Goal: Task Accomplishment & Management: Manage account settings

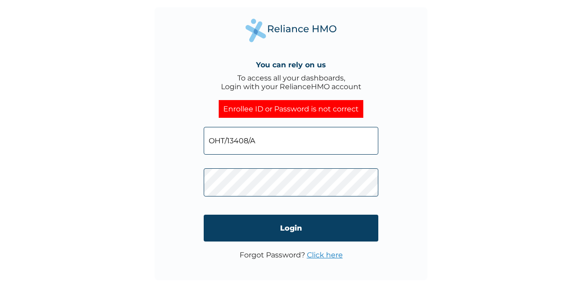
click at [260, 150] on input "OHT/13408/A" at bounding box center [291, 141] width 175 height 28
type input "O"
click at [251, 146] on input "text" at bounding box center [291, 141] width 175 height 28
type input "christopher.idah@hugotech.io"
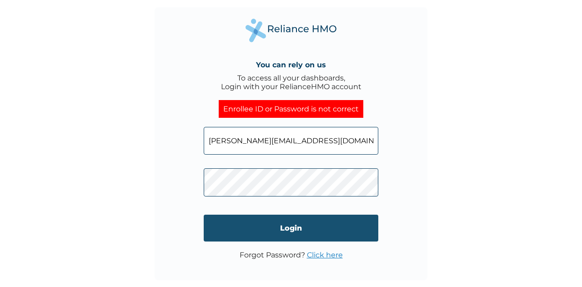
click at [252, 222] on input "Login" at bounding box center [291, 228] width 175 height 27
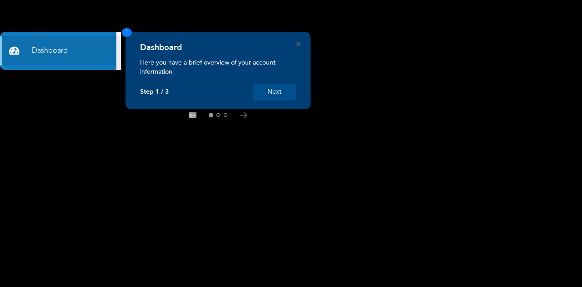
click at [272, 91] on button "Next" at bounding box center [274, 92] width 43 height 17
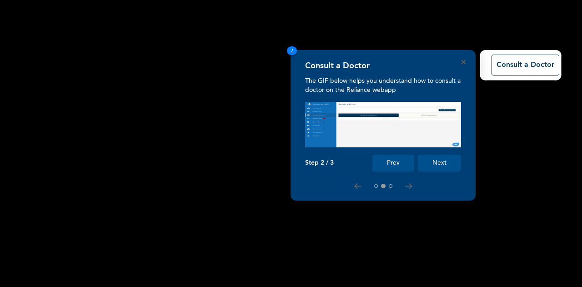
click at [434, 170] on button "Next" at bounding box center [439, 163] width 43 height 17
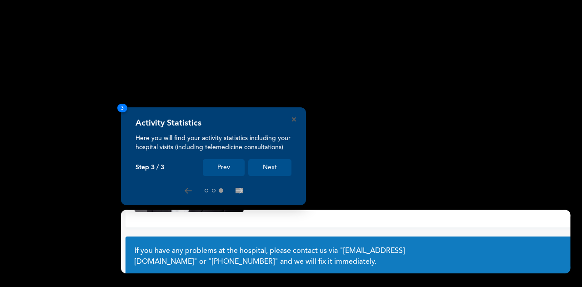
scroll to position [71, 0]
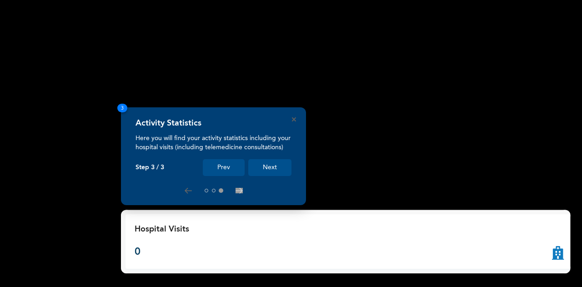
click at [268, 170] on button "Next" at bounding box center [269, 167] width 43 height 17
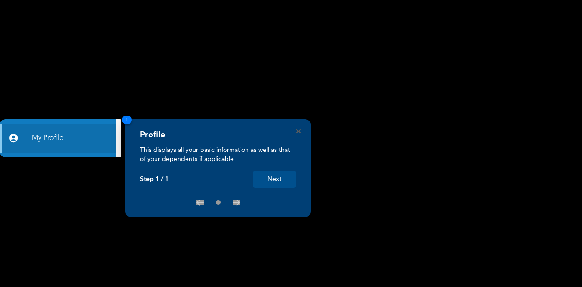
click at [274, 176] on button "Next" at bounding box center [274, 179] width 43 height 17
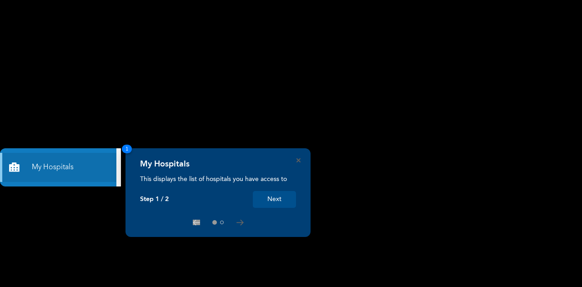
click at [283, 198] on button "Next" at bounding box center [274, 199] width 43 height 17
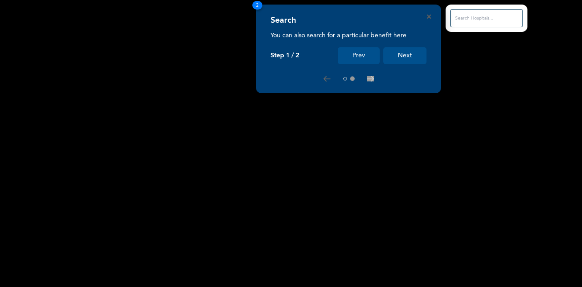
click at [404, 54] on button "Next" at bounding box center [404, 55] width 43 height 17
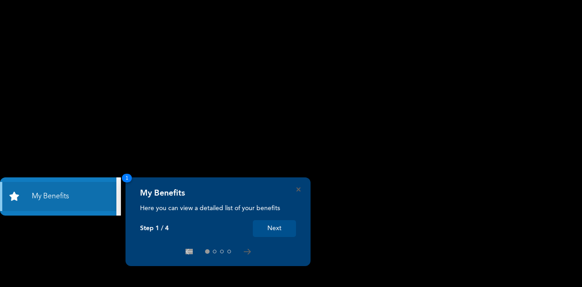
click at [274, 233] on button "Next" at bounding box center [274, 228] width 43 height 17
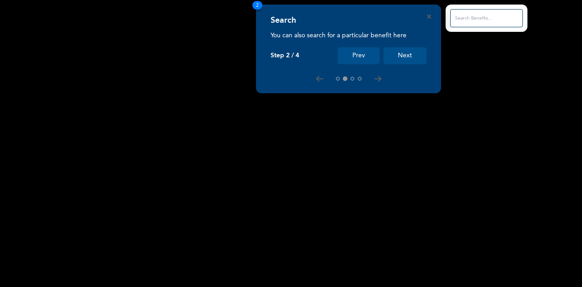
click at [399, 59] on button "Next" at bounding box center [404, 55] width 43 height 17
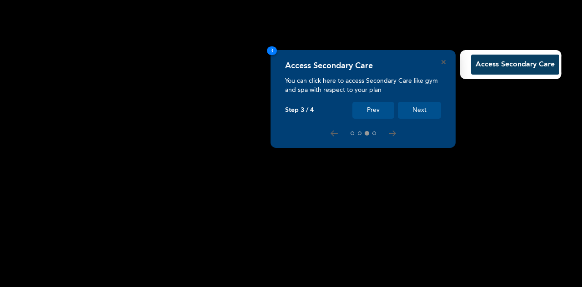
click at [423, 110] on button "Next" at bounding box center [419, 110] width 43 height 17
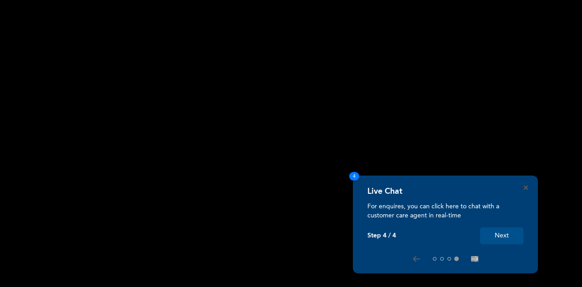
click at [502, 236] on button "Next" at bounding box center [501, 235] width 43 height 17
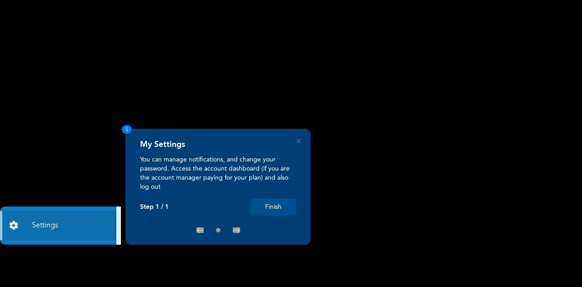
click at [265, 212] on button "Finish" at bounding box center [273, 207] width 45 height 17
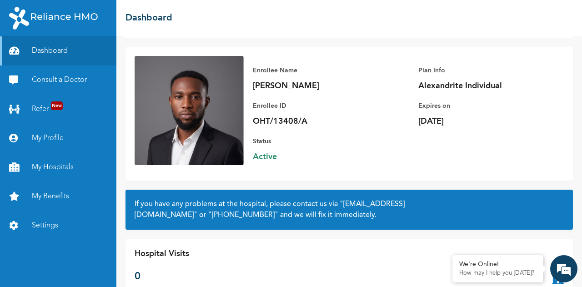
scroll to position [50, 0]
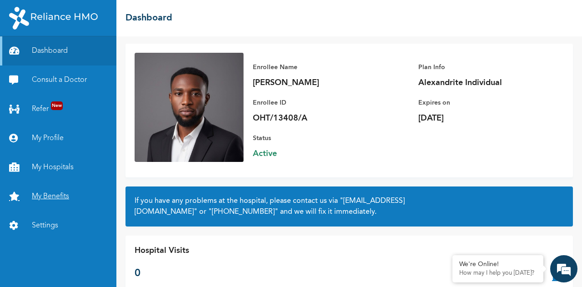
click at [45, 203] on link "My Benefits" at bounding box center [58, 196] width 116 height 29
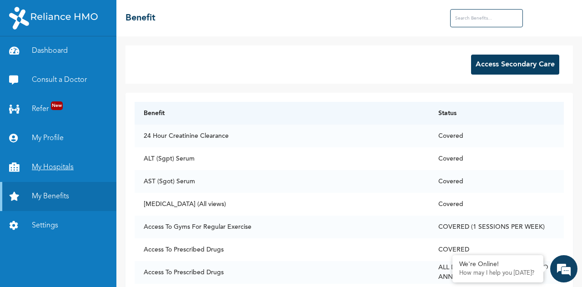
click at [56, 167] on link "My Hospitals" at bounding box center [58, 167] width 116 height 29
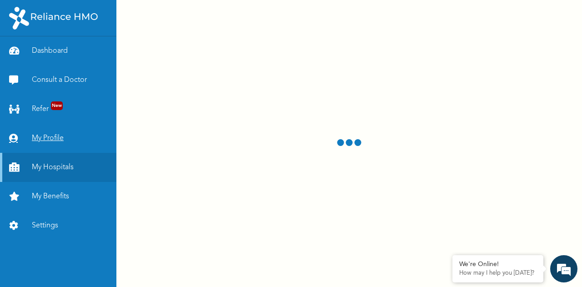
click at [45, 138] on link "My Profile" at bounding box center [58, 138] width 116 height 29
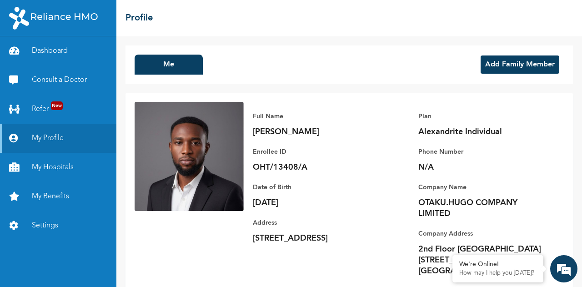
scroll to position [25, 0]
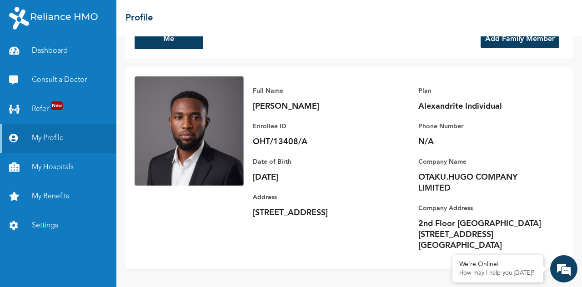
click at [421, 142] on p "N/A" at bounding box center [482, 141] width 127 height 11
drag, startPoint x: 424, startPoint y: 142, endPoint x: 417, endPoint y: 142, distance: 7.3
click at [419, 142] on p "N/A" at bounding box center [482, 141] width 127 height 11
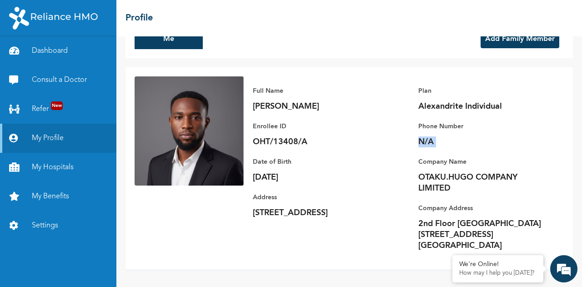
click at [387, 137] on div "Full Name Christopher Idah Enrollee ID OHT/13408/A Plan Alexandrite Individual …" at bounding box center [404, 168] width 320 height 184
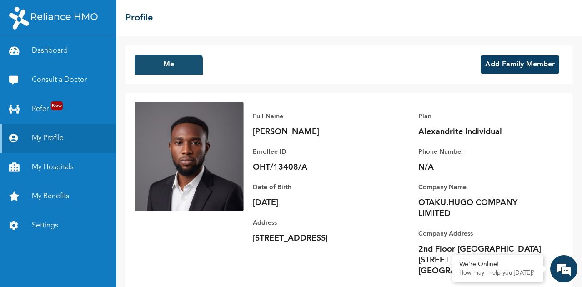
click at [164, 60] on button "Me" at bounding box center [169, 65] width 68 height 20
click at [166, 65] on button "Me" at bounding box center [169, 65] width 68 height 20
click at [137, 22] on h2 "Profile" at bounding box center [139, 18] width 27 height 14
click at [49, 222] on link "Settings" at bounding box center [58, 225] width 116 height 29
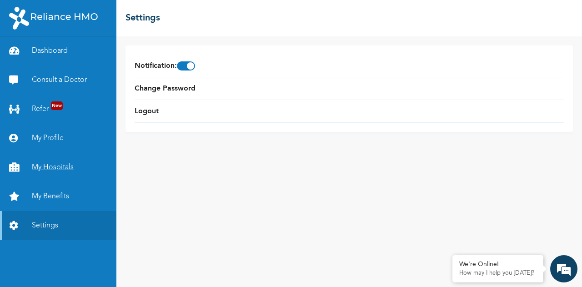
click at [48, 169] on link "My Hospitals" at bounding box center [58, 167] width 116 height 29
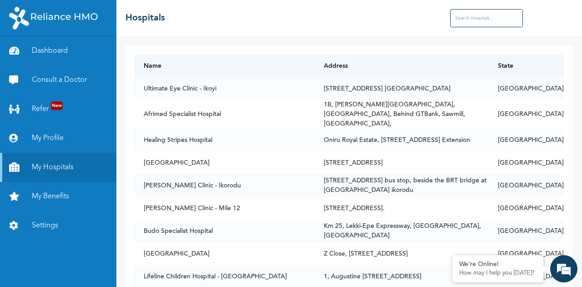
click at [478, 16] on input "text" at bounding box center [486, 18] width 73 height 18
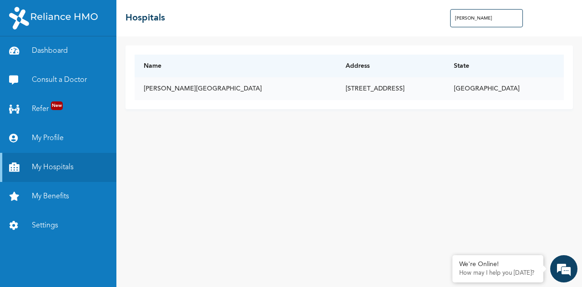
type input "subol"
click at [194, 95] on td "Subol Hospital" at bounding box center [236, 88] width 202 height 23
click at [534, 91] on td "Lagos" at bounding box center [504, 88] width 119 height 23
click at [337, 87] on td "16/17, OBA AMUSA AVENUE, IDIMU, LAGOS" at bounding box center [391, 88] width 108 height 23
click at [165, 86] on td "Subol Hospital" at bounding box center [236, 88] width 202 height 23
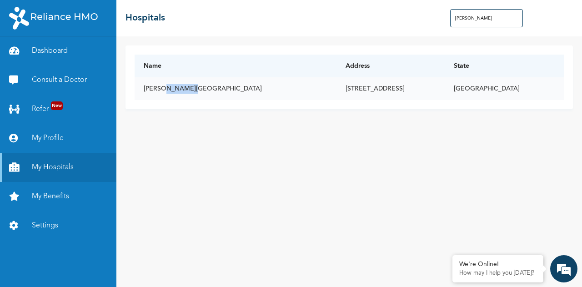
click at [165, 86] on td "Subol Hospital" at bounding box center [236, 88] width 202 height 23
click at [337, 78] on td "16/17, OBA AMUSA AVENUE, IDIMU, LAGOS" at bounding box center [391, 88] width 108 height 23
click at [337, 90] on td "16/17, OBA AMUSA AVENUE, IDIMU, LAGOS" at bounding box center [391, 88] width 108 height 23
click at [183, 84] on td "Subol Hospital" at bounding box center [236, 88] width 202 height 23
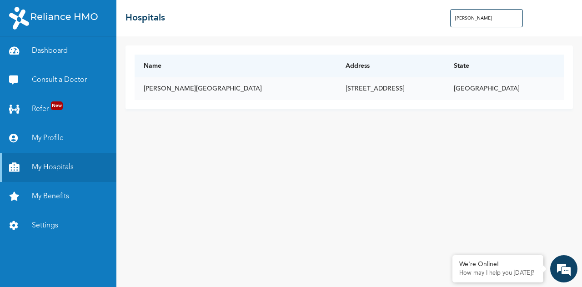
click at [337, 91] on td "16/17, OBA AMUSA AVENUE, IDIMU, LAGOS" at bounding box center [391, 88] width 108 height 23
click at [337, 82] on td "16/17, OBA AMUSA AVENUE, IDIMU, LAGOS" at bounding box center [391, 88] width 108 height 23
click at [337, 88] on td "16/17, OBA AMUSA AVENUE, IDIMU, LAGOS" at bounding box center [391, 88] width 108 height 23
click at [55, 55] on link "Dashboard" at bounding box center [58, 50] width 116 height 29
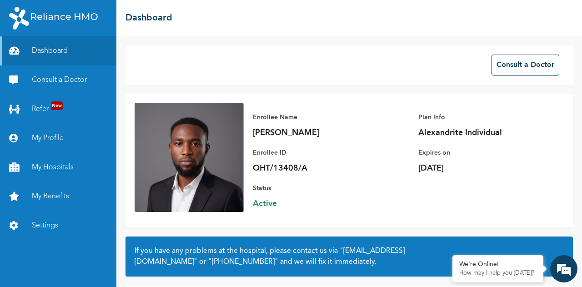
click at [51, 174] on link "My Hospitals" at bounding box center [58, 167] width 116 height 29
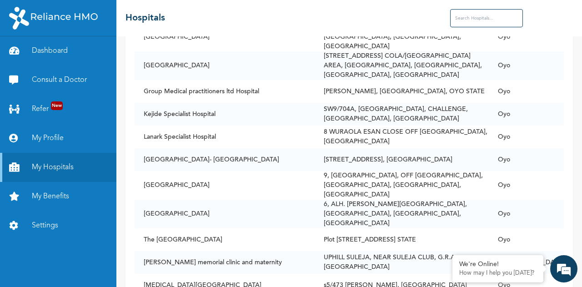
scroll to position [5121, 0]
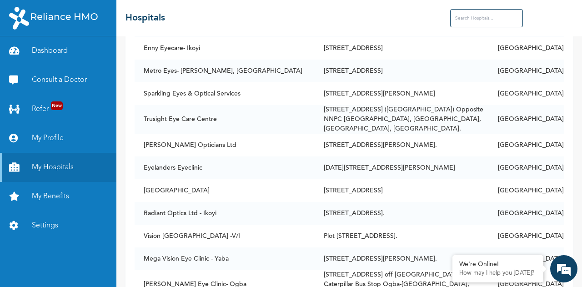
scroll to position [3135, 0]
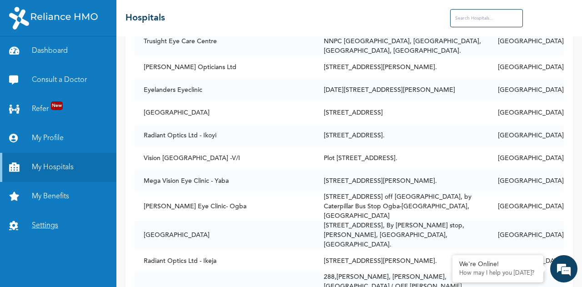
click at [51, 230] on link "Settings" at bounding box center [58, 225] width 116 height 29
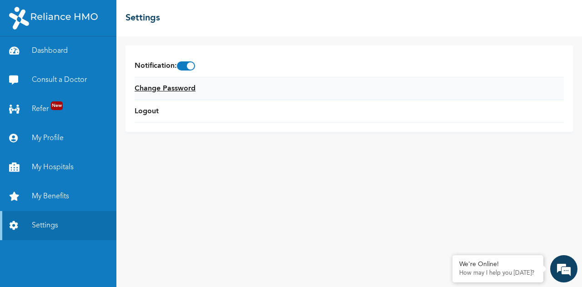
click at [175, 86] on link "Change Password" at bounding box center [165, 88] width 61 height 11
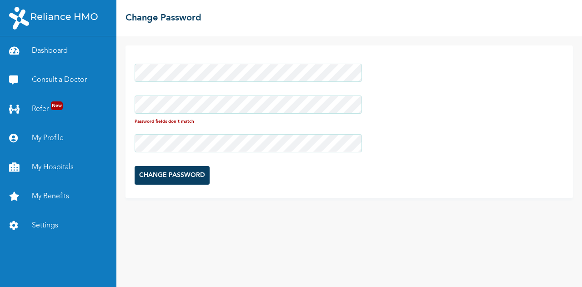
click at [244, 222] on div "Password fields don't match CHANGE PASSWORD" at bounding box center [349, 161] width 466 height 251
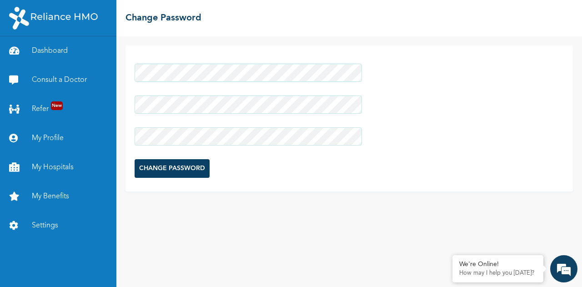
click at [171, 168] on input "CHANGE PASSWORD" at bounding box center [172, 168] width 75 height 19
